Goal: Task Accomplishment & Management: Use online tool/utility

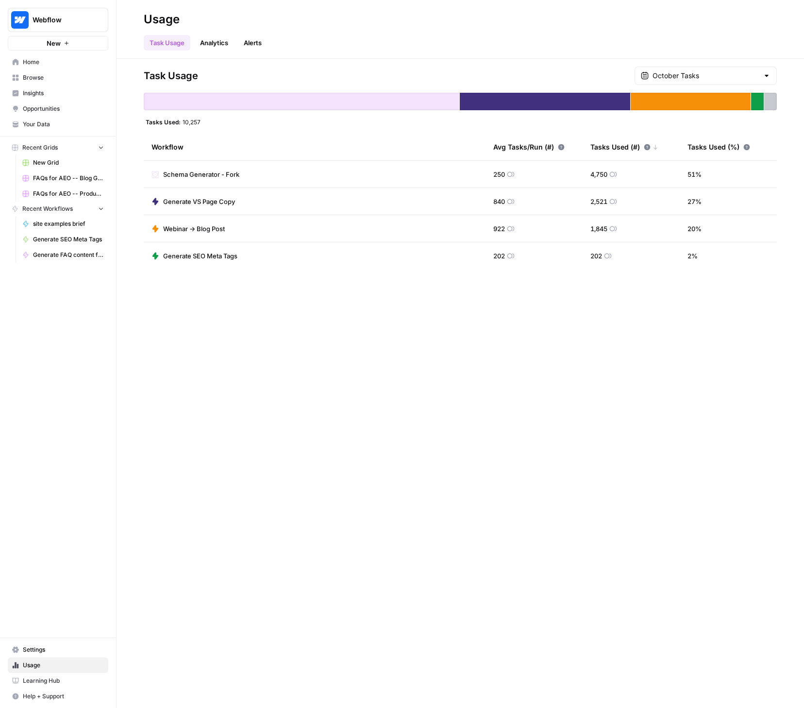
click at [40, 62] on span "Home" at bounding box center [63, 62] width 81 height 9
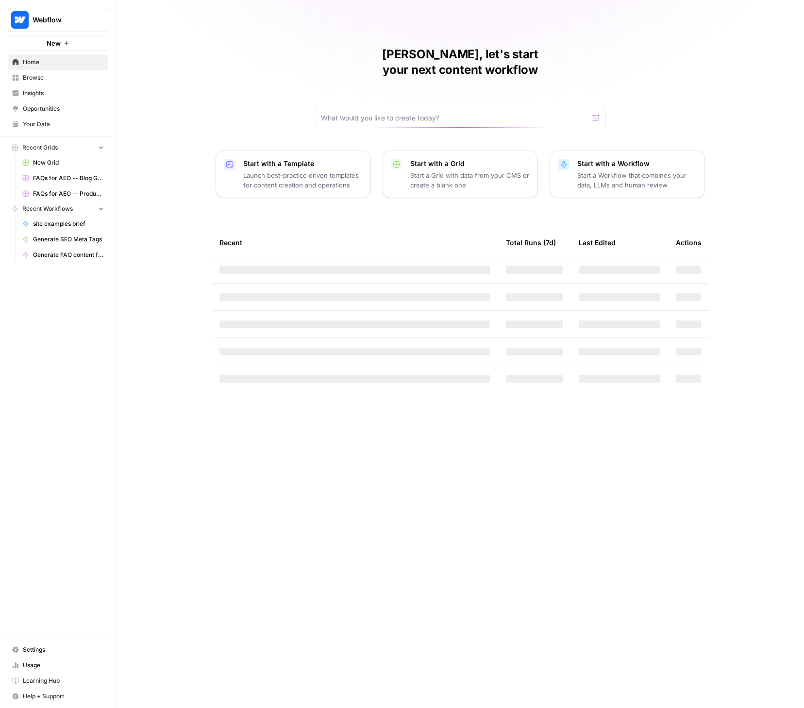
click at [33, 83] on link "Browse" at bounding box center [58, 78] width 101 height 16
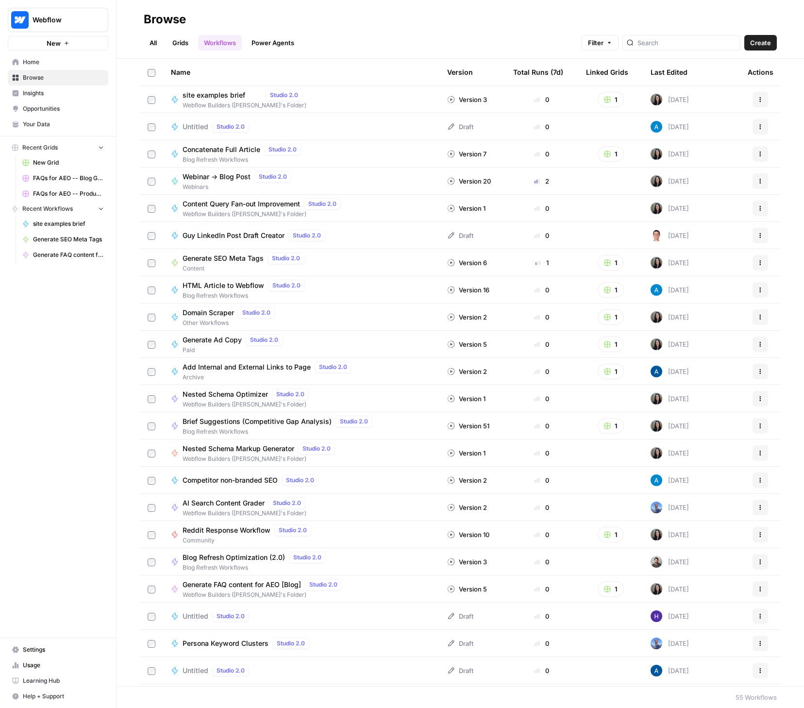
click at [156, 44] on link "All" at bounding box center [153, 43] width 19 height 16
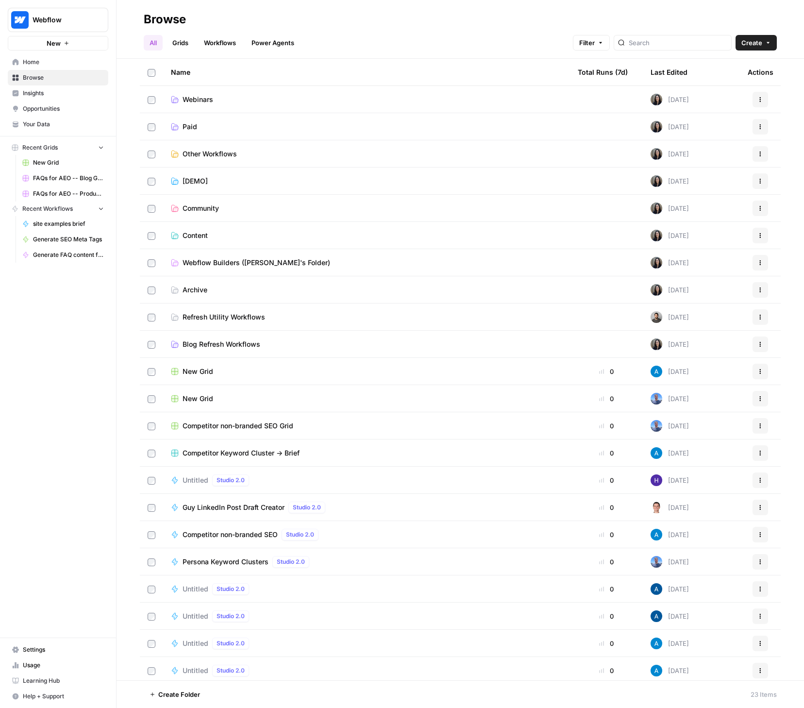
click at [205, 97] on span "Webinars" at bounding box center [198, 100] width 31 height 10
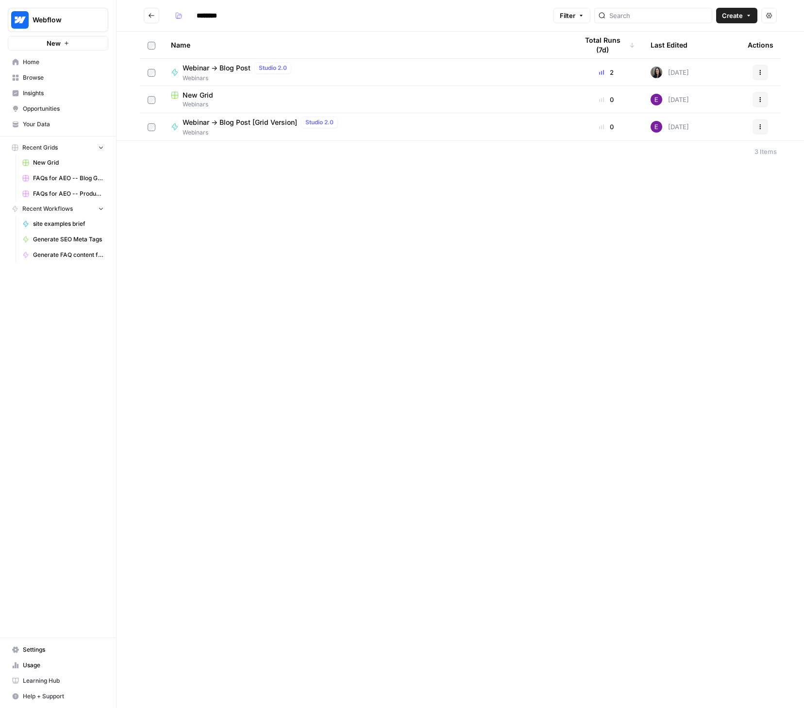
click at [206, 68] on span "Webinar -> Blog Post" at bounding box center [217, 68] width 68 height 10
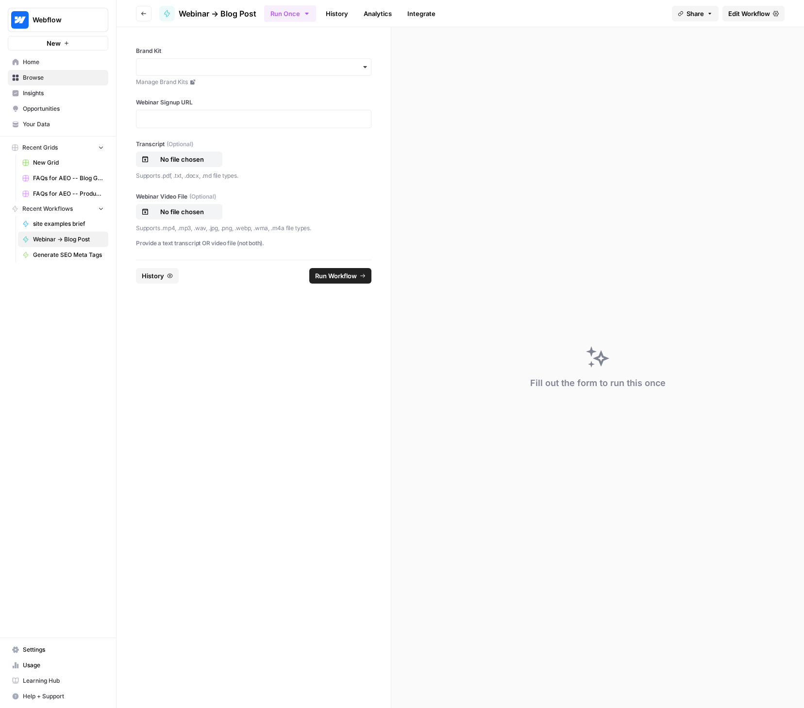
click at [749, 13] on span "Edit Workflow" at bounding box center [749, 14] width 42 height 10
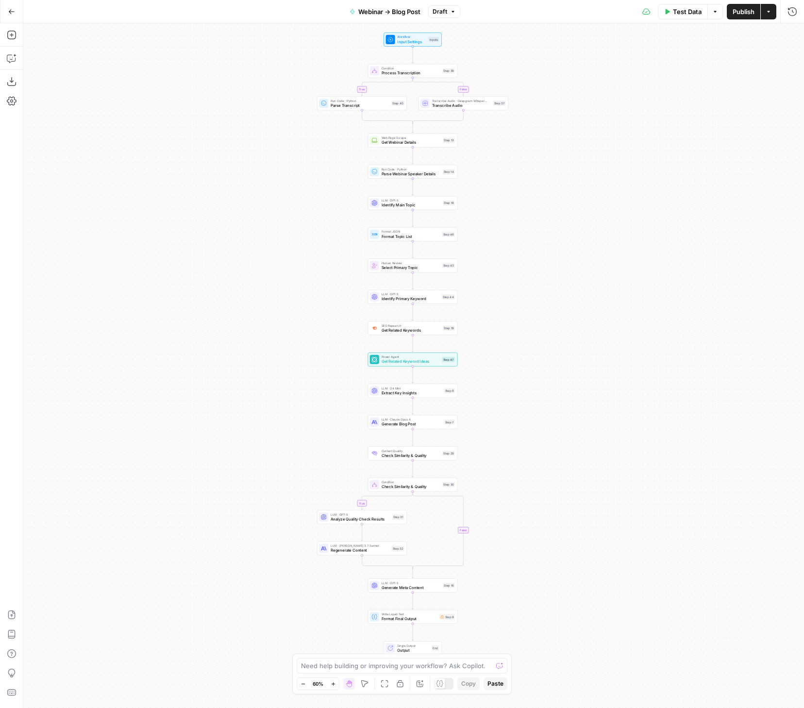
drag, startPoint x: 584, startPoint y: 349, endPoint x: 583, endPoint y: 327, distance: 21.9
click at [583, 327] on div "true false true false Workflow Input Settings Inputs Condition Process Transcri…" at bounding box center [413, 365] width 781 height 685
click at [331, 683] on icon "button" at bounding box center [333, 683] width 5 height 5
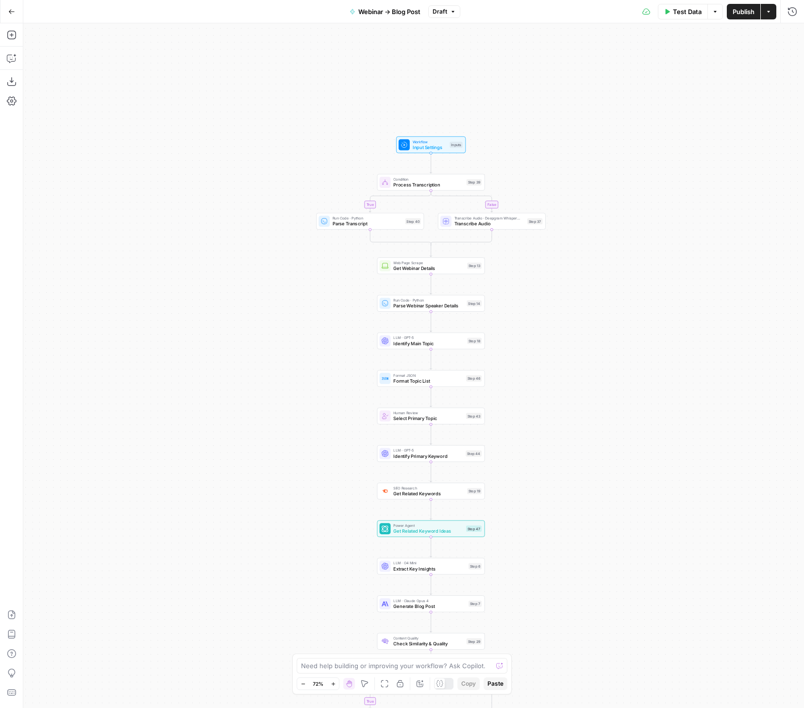
drag, startPoint x: 581, startPoint y: 358, endPoint x: 592, endPoint y: 531, distance: 173.7
click at [600, 528] on div "true false true false Workflow Input Settings Inputs Condition Process Transcri…" at bounding box center [413, 365] width 781 height 685
click at [330, 685] on button "Zoom In" at bounding box center [333, 684] width 12 height 12
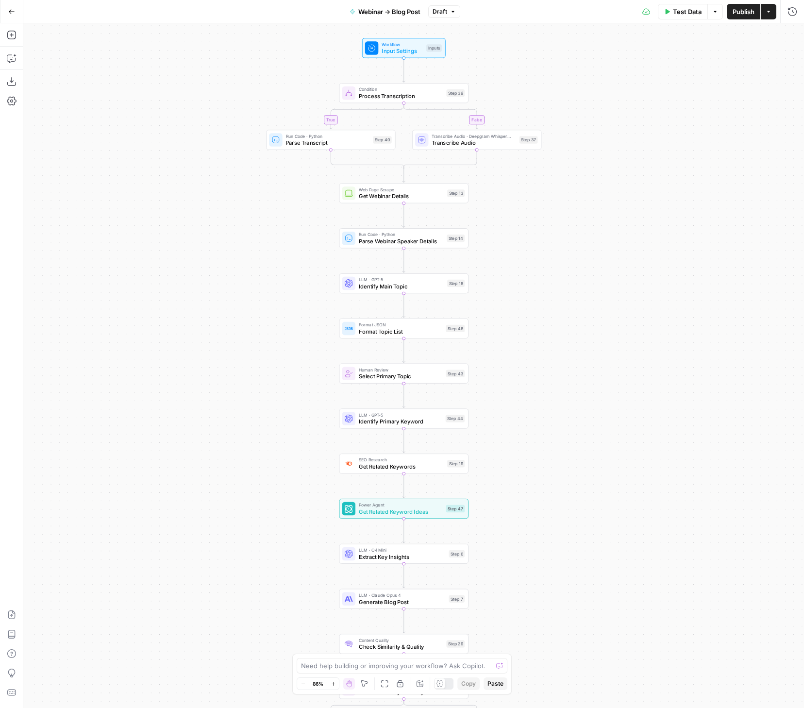
drag, startPoint x: 692, startPoint y: 474, endPoint x: 662, endPoint y: 423, distance: 58.8
click at [662, 423] on div "true false true false Workflow Input Settings Inputs Condition Process Transcri…" at bounding box center [413, 365] width 781 height 685
click at [593, 507] on div "true false true false Workflow Input Settings Inputs Condition Process Transcri…" at bounding box center [413, 365] width 781 height 685
